Goal: Transaction & Acquisition: Subscribe to service/newsletter

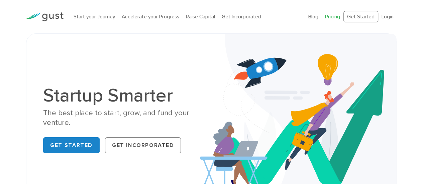
click at [331, 15] on link "Pricing" at bounding box center [332, 17] width 15 height 6
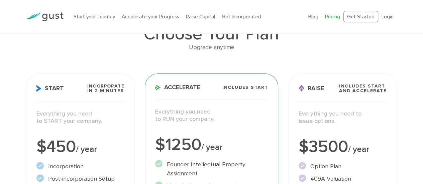
scroll to position [44, 0]
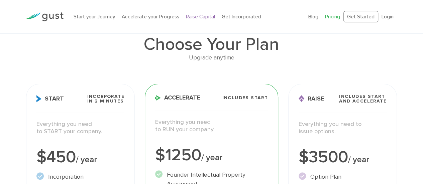
click at [208, 15] on link "Raise Capital" at bounding box center [200, 17] width 29 height 6
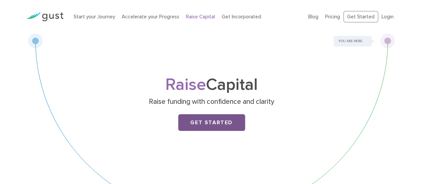
click at [227, 122] on link "Get Started" at bounding box center [211, 122] width 67 height 17
